Goal: Check status: Check status

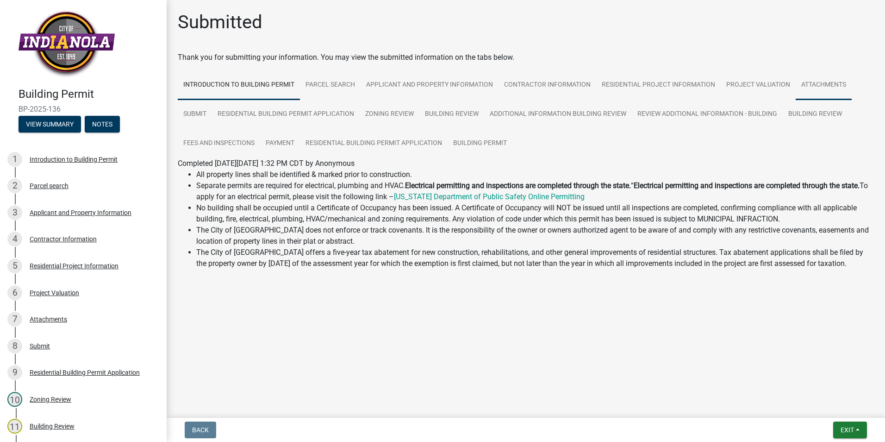
click at [823, 86] on link "Attachments" at bounding box center [824, 85] width 56 height 30
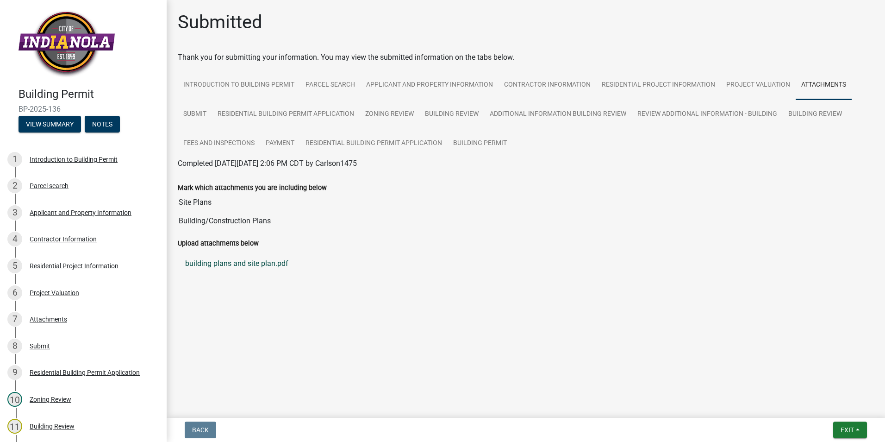
click at [247, 262] on link "building plans and site plan.pdf" at bounding box center [526, 263] width 696 height 22
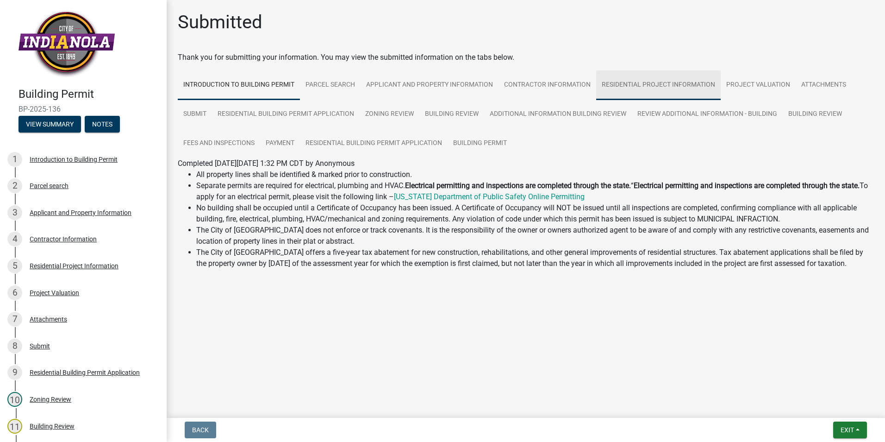
click at [625, 87] on link "Residential Project Information" at bounding box center [658, 85] width 125 height 30
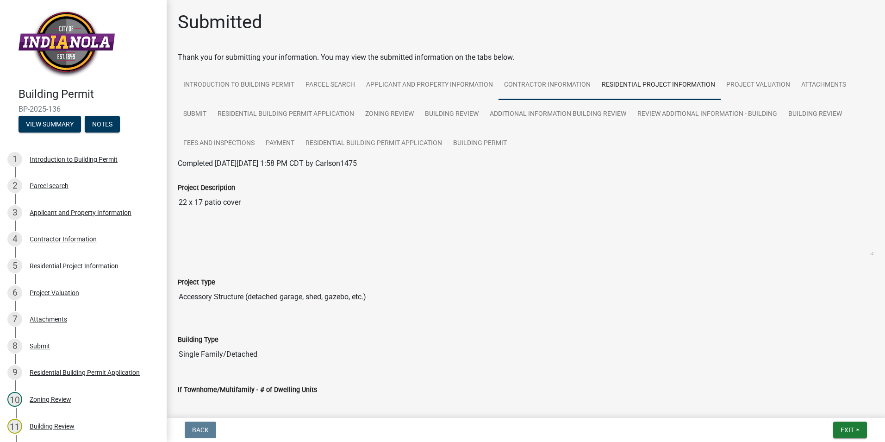
click at [549, 86] on link "Contractor Information" at bounding box center [548, 85] width 98 height 30
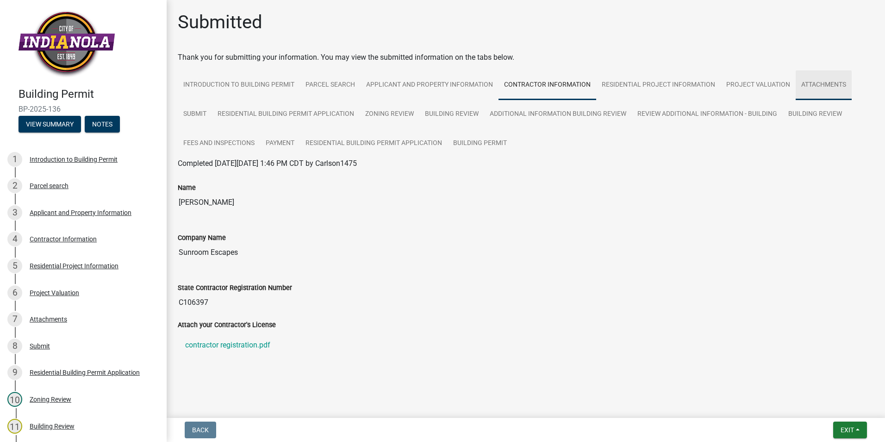
click at [812, 85] on link "Attachments" at bounding box center [824, 85] width 56 height 30
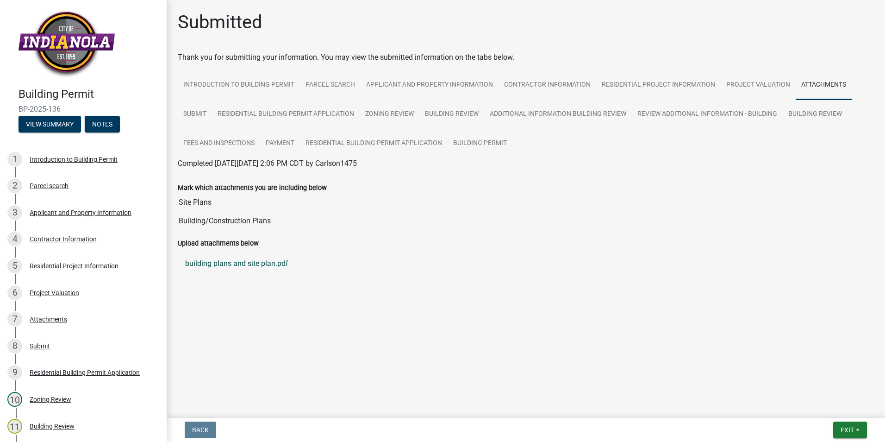
click at [251, 263] on link "building plans and site plan.pdf" at bounding box center [526, 263] width 696 height 22
